Goal: Task Accomplishment & Management: Check status

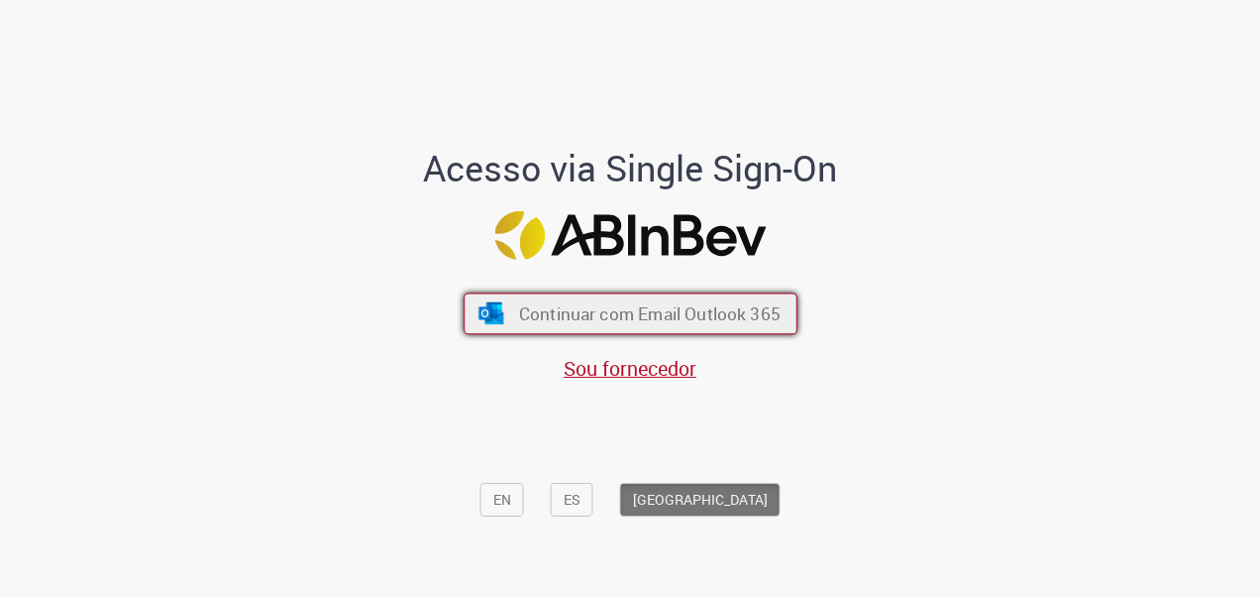
click at [684, 331] on button "Continuar com Email Outlook 365" at bounding box center [631, 313] width 334 height 42
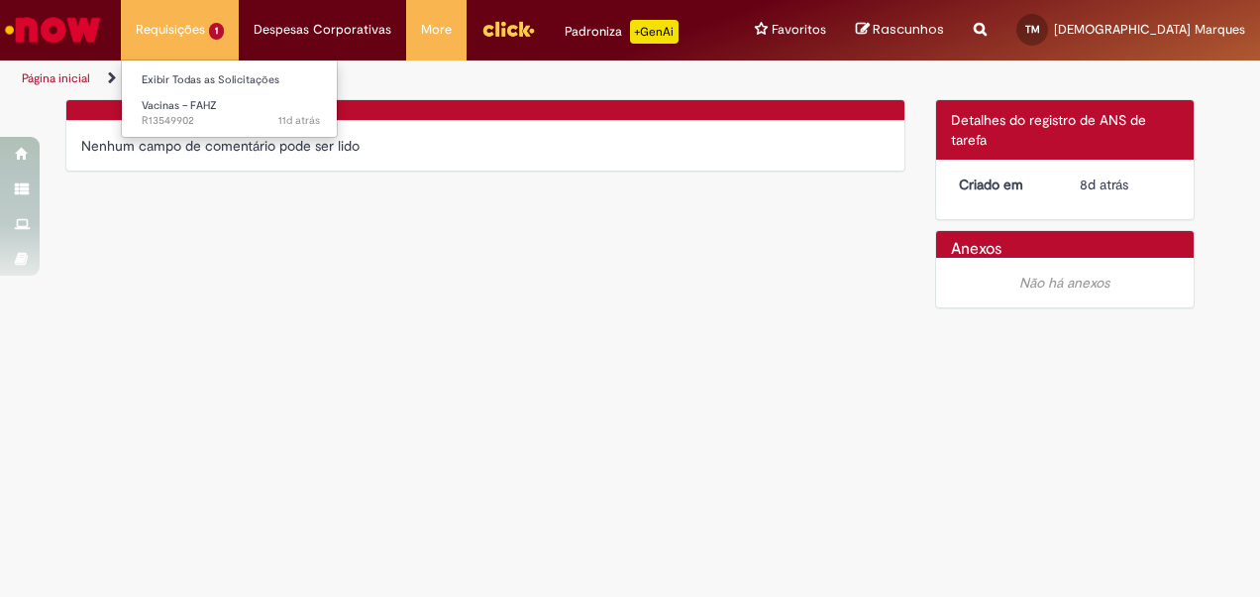
click at [174, 34] on li "Requisições 1 Exibir Todas as Solicitações Vacinas – FAHZ 11d atrás 11 dias atr…" at bounding box center [180, 29] width 118 height 59
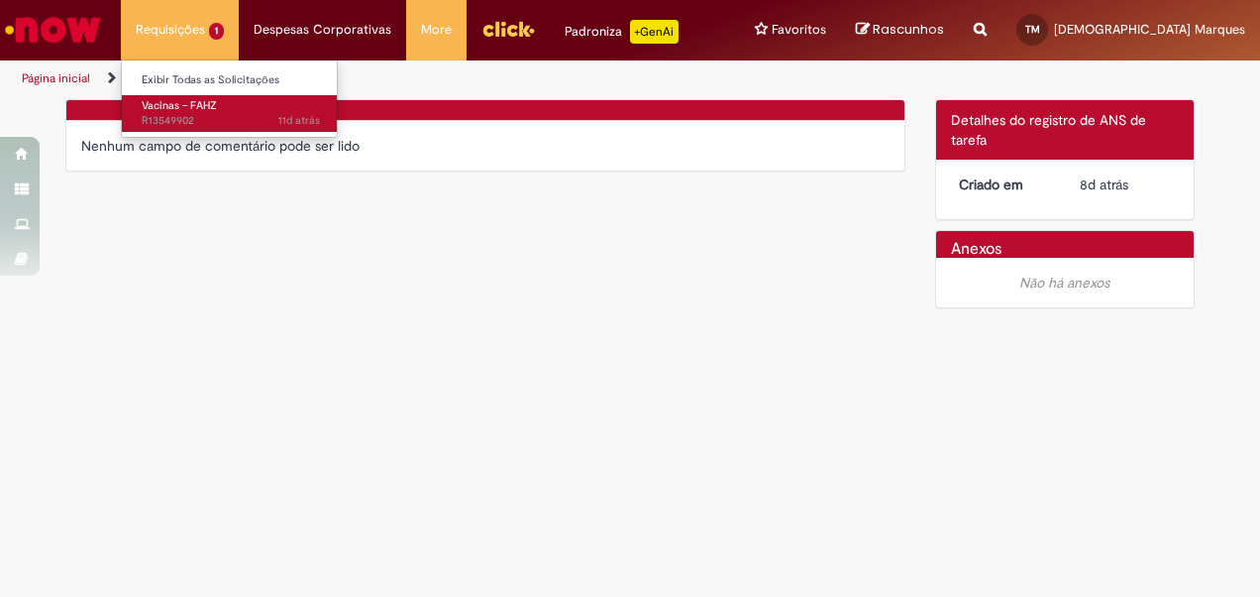
click at [171, 103] on span "Vacinas – FAHZ" at bounding box center [179, 105] width 75 height 15
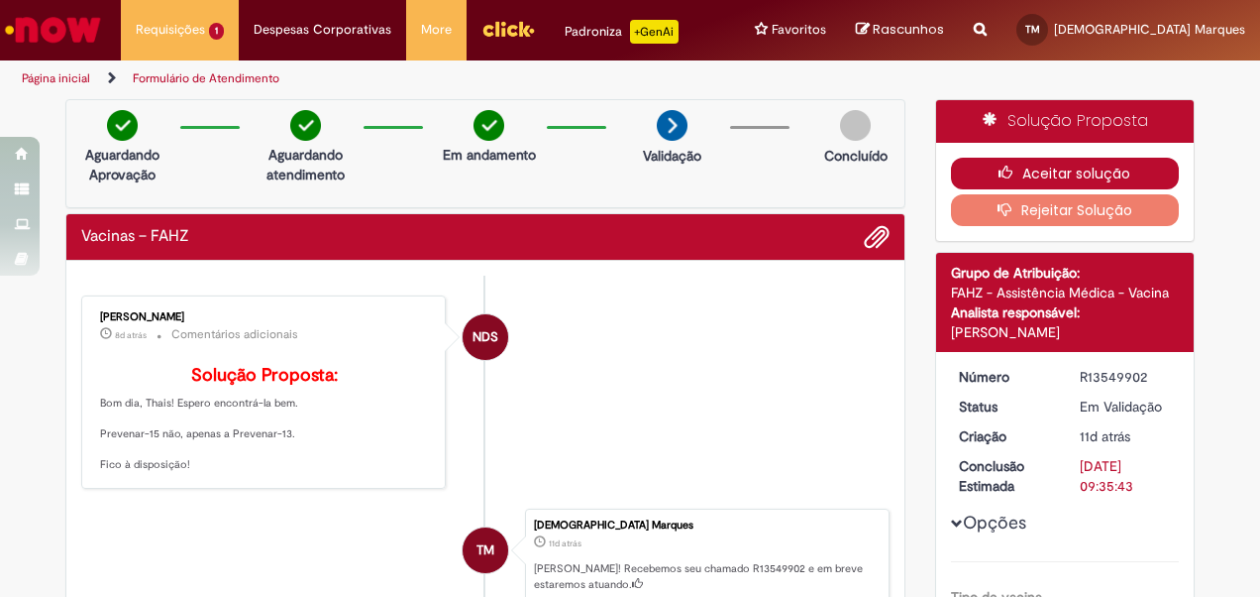
click at [1032, 163] on button "Aceitar solução" at bounding box center [1065, 174] width 229 height 32
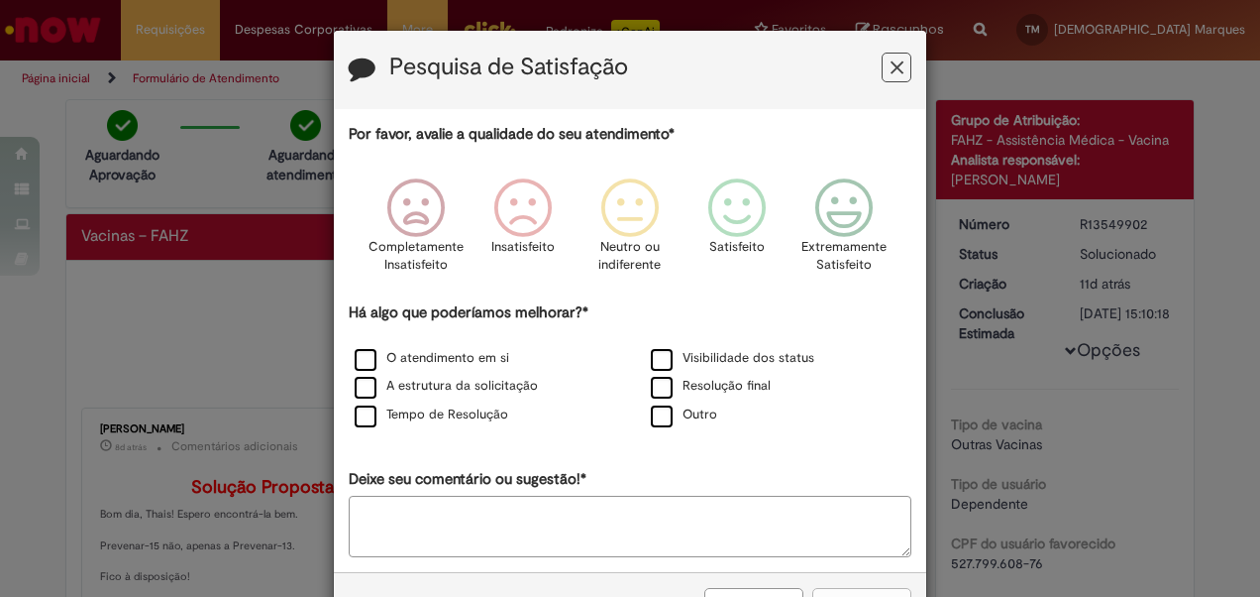
click at [167, 307] on div "Pesquisa de Satisfação Por favor, avalie a qualidade do seu atendimento* Comple…" at bounding box center [630, 298] width 1260 height 597
